Goal: Task Accomplishment & Management: Complete application form

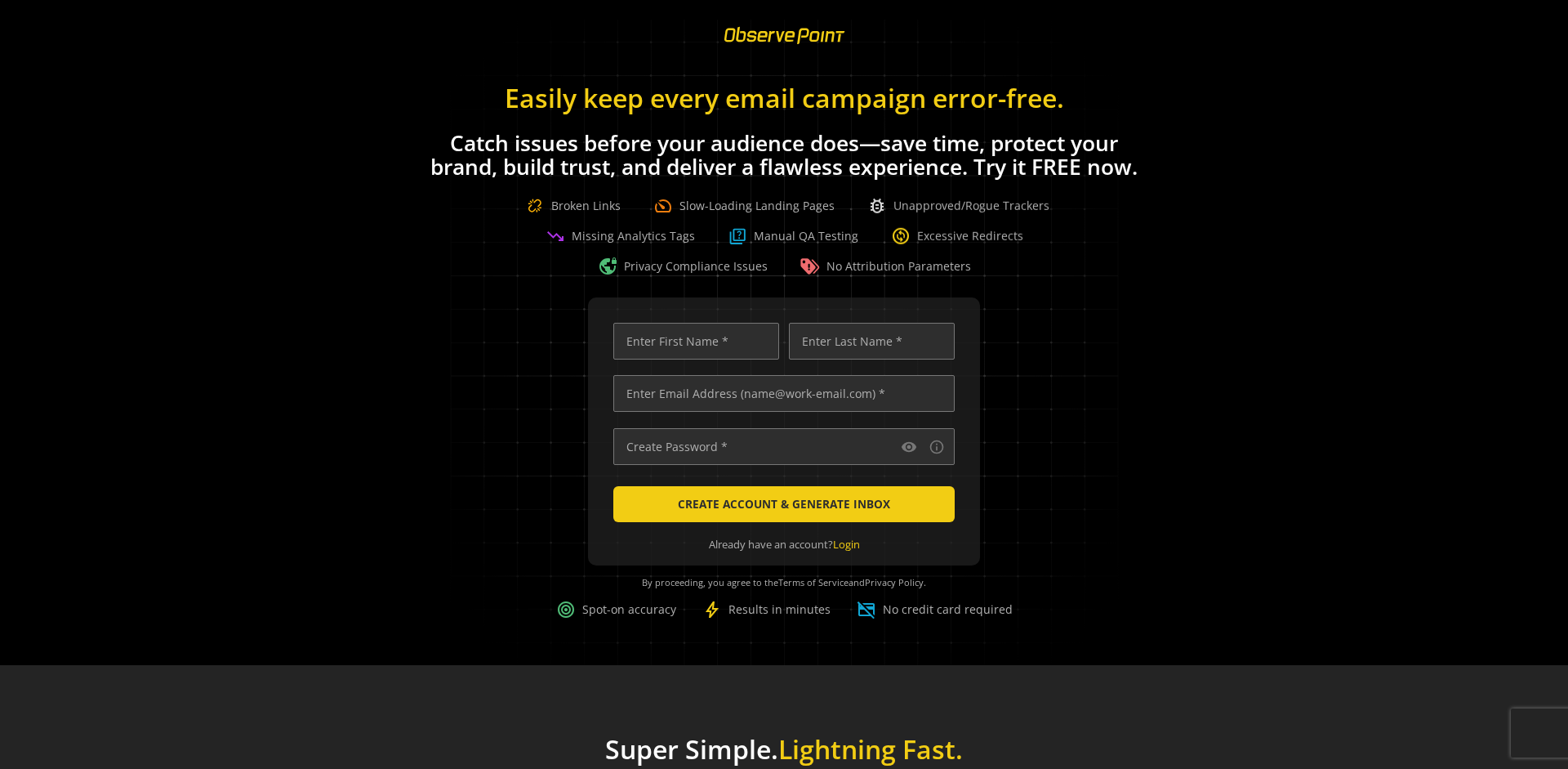
scroll to position [0, 5284]
click at [780, 393] on input "text" at bounding box center [784, 392] width 342 height 37
type input "[EMAIL_ADDRESS][DOMAIN_NAME]"
click at [692, 341] on input "text" at bounding box center [696, 341] width 166 height 37
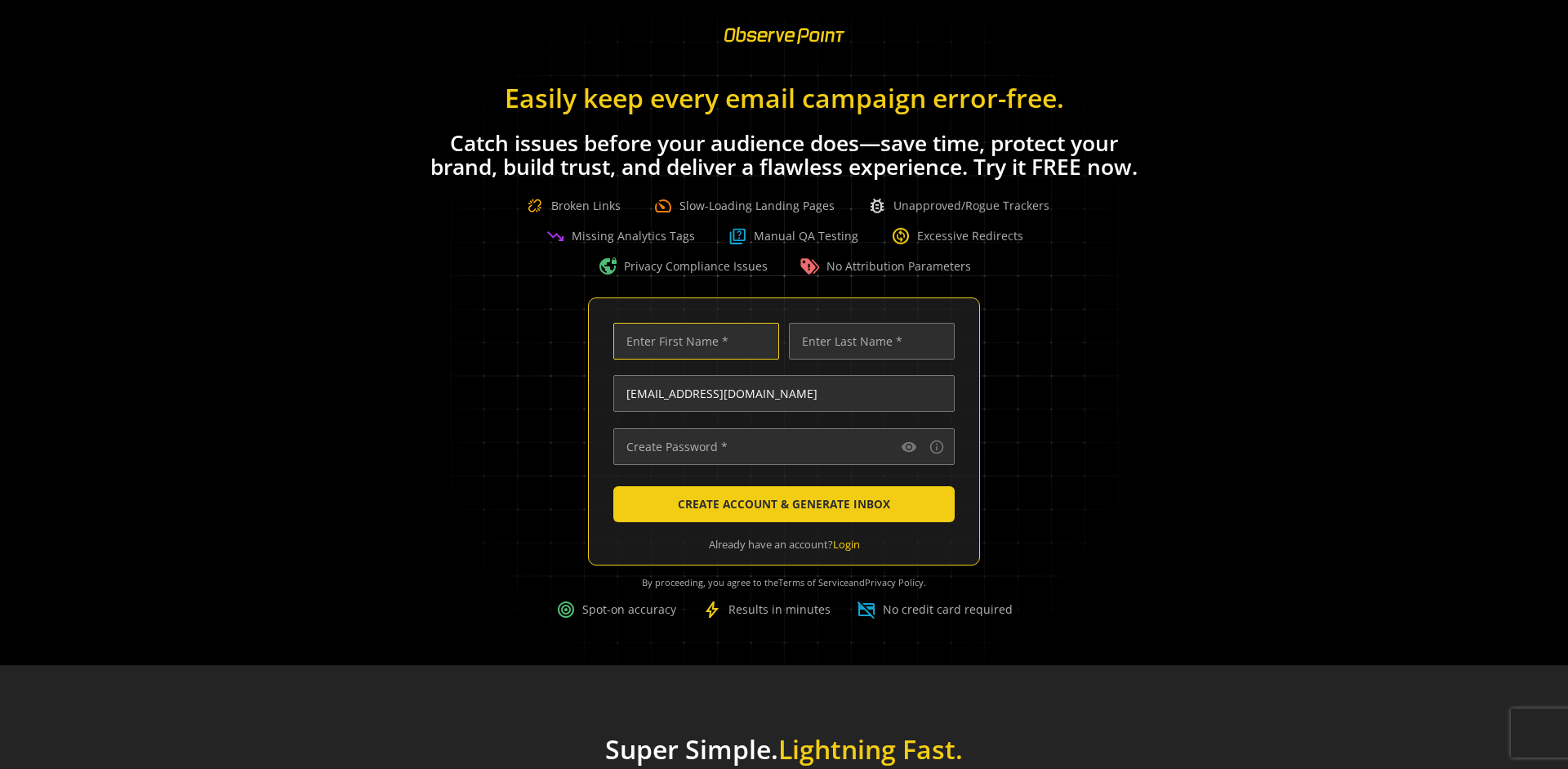
scroll to position [0, 0]
type input "Test"
click at [867, 341] on input "text" at bounding box center [871, 341] width 166 height 37
type input "Test"
click at [780, 446] on input "text" at bounding box center [784, 446] width 342 height 37
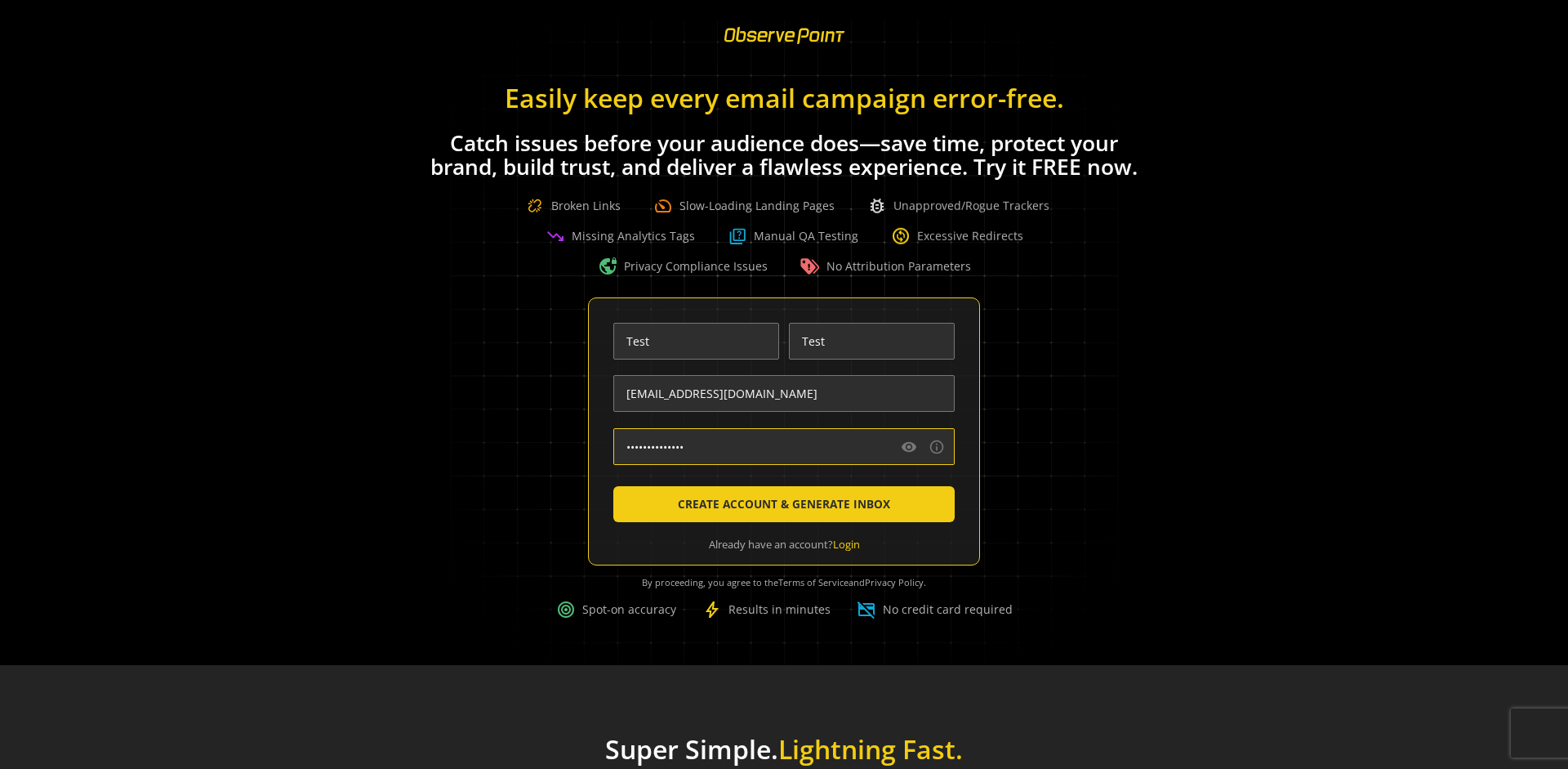
type input "••••••••••••••"
click at [780, 504] on span "CREATE ACCOUNT & GENERATE INBOX" at bounding box center [784, 505] width 213 height 30
